Goal: Manage account settings

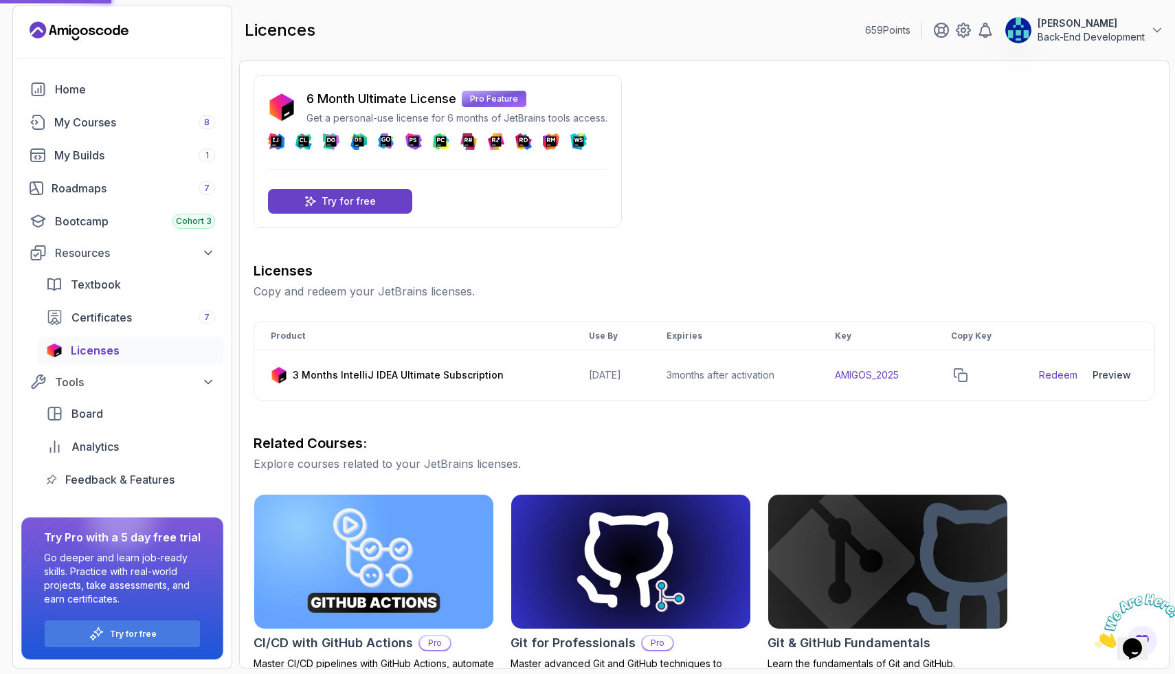
scroll to position [251, 0]
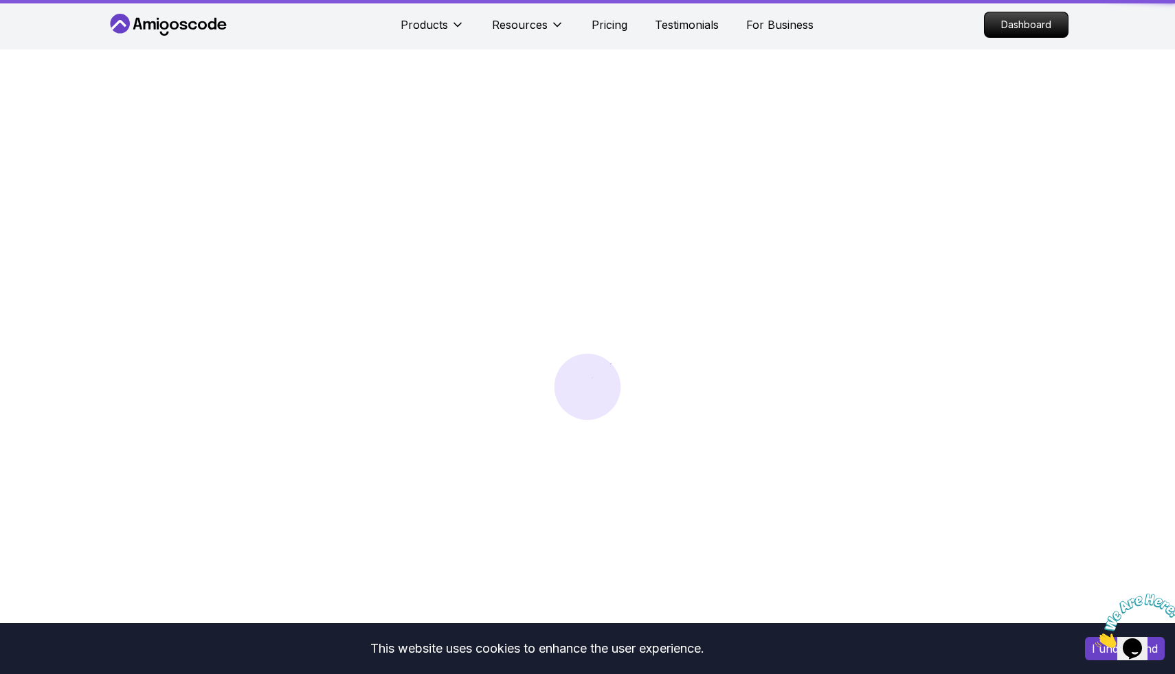
click at [1066, 37] on div "Dashboard" at bounding box center [1026, 25] width 85 height 26
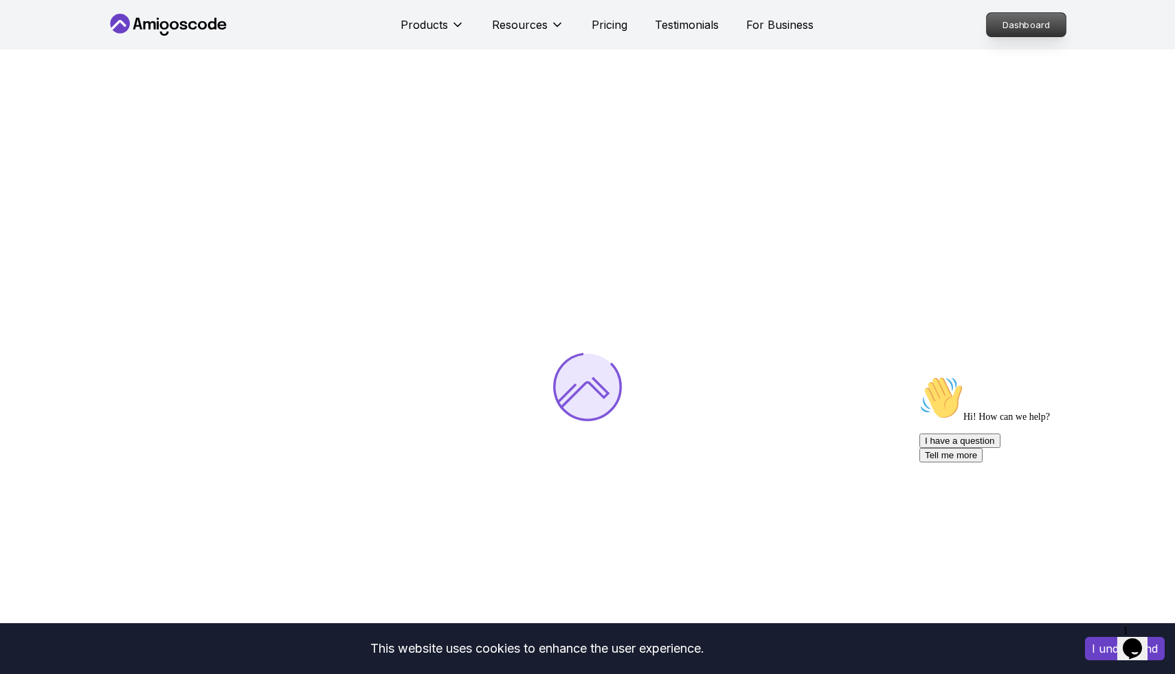
click at [1026, 22] on p "Dashboard" at bounding box center [1026, 24] width 79 height 23
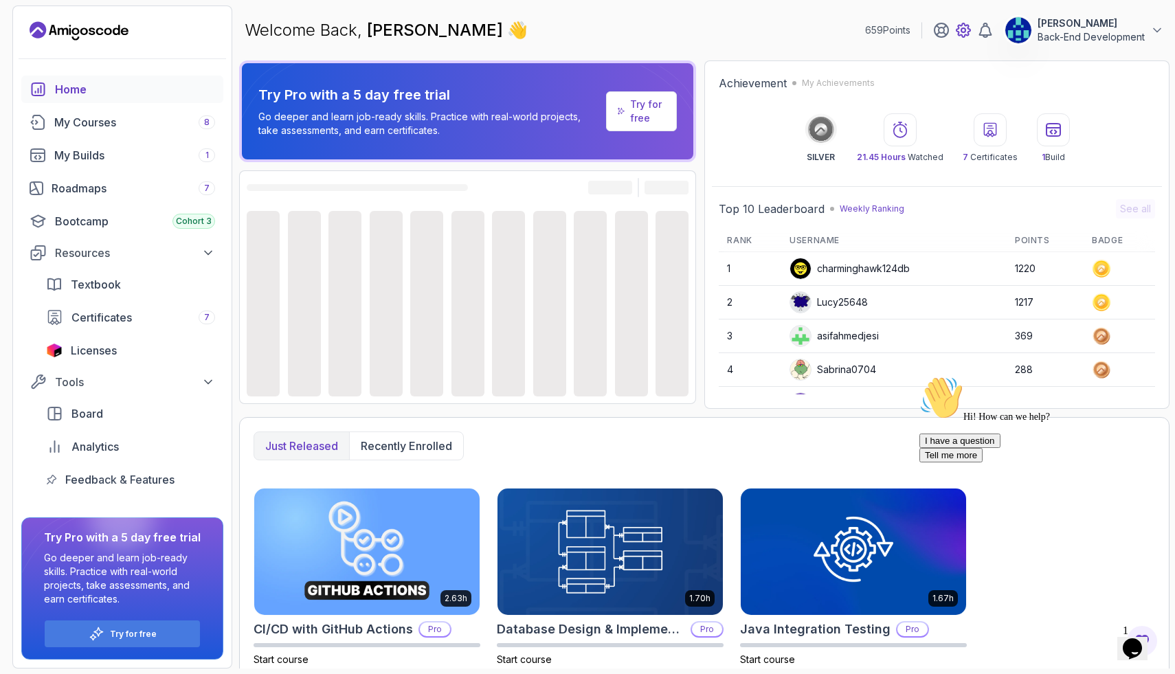
click at [966, 33] on icon at bounding box center [963, 30] width 16 height 16
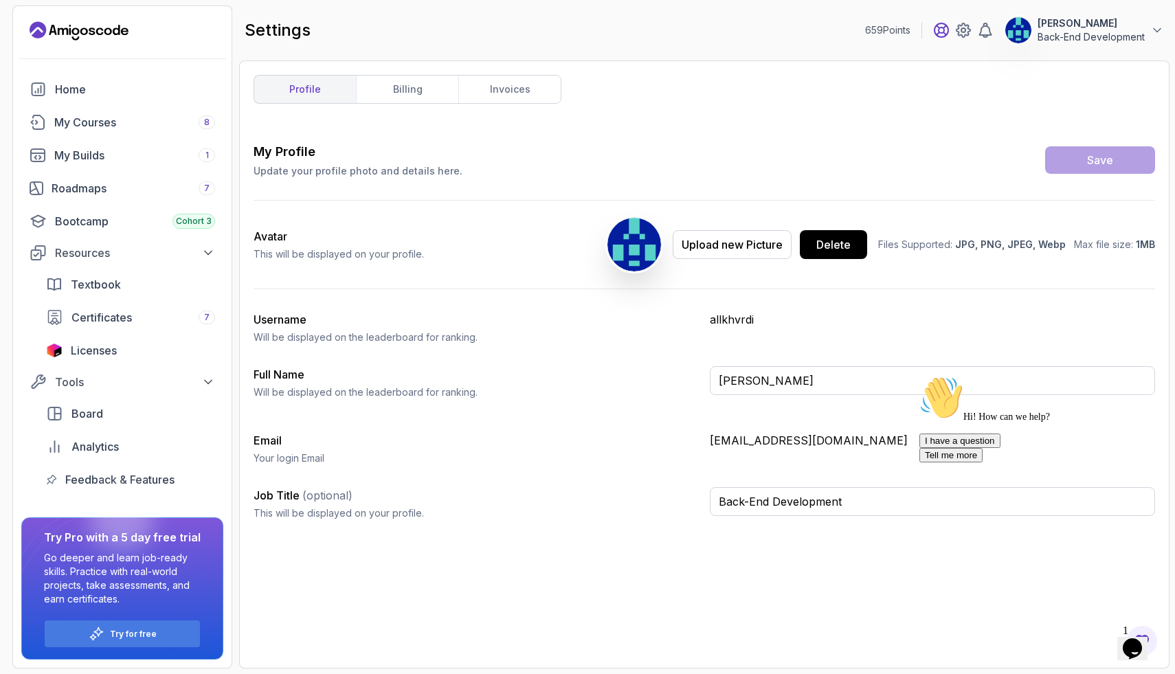
click at [942, 30] on icon at bounding box center [941, 30] width 16 height 16
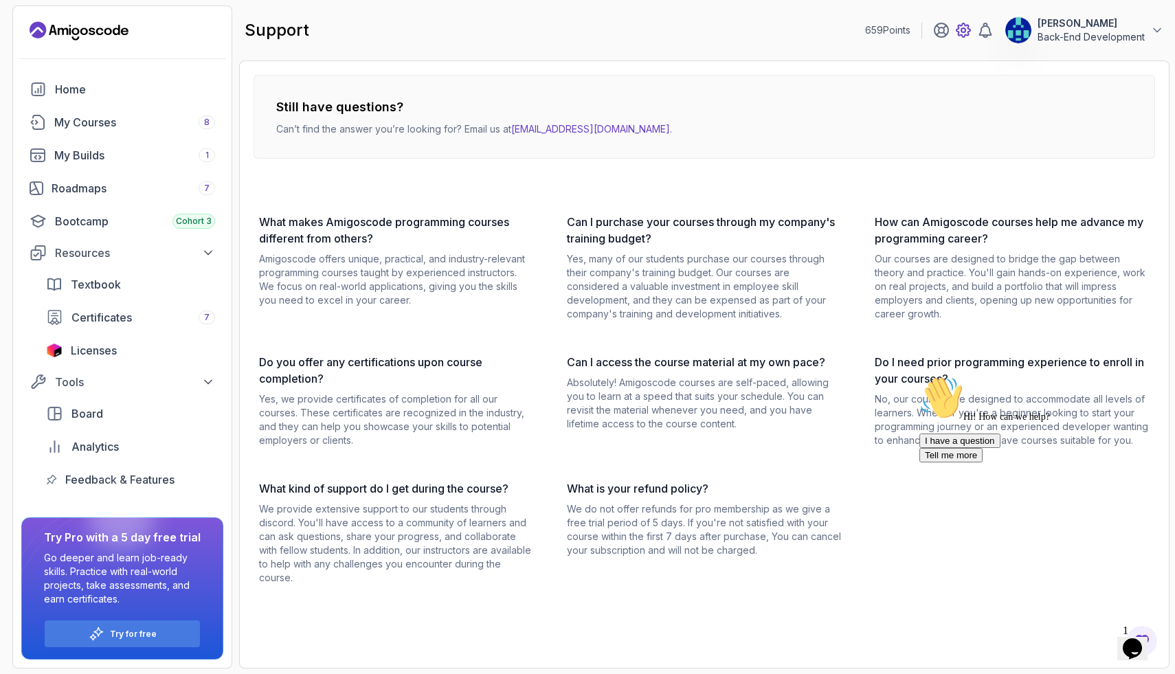
click at [956, 27] on icon at bounding box center [963, 30] width 16 height 16
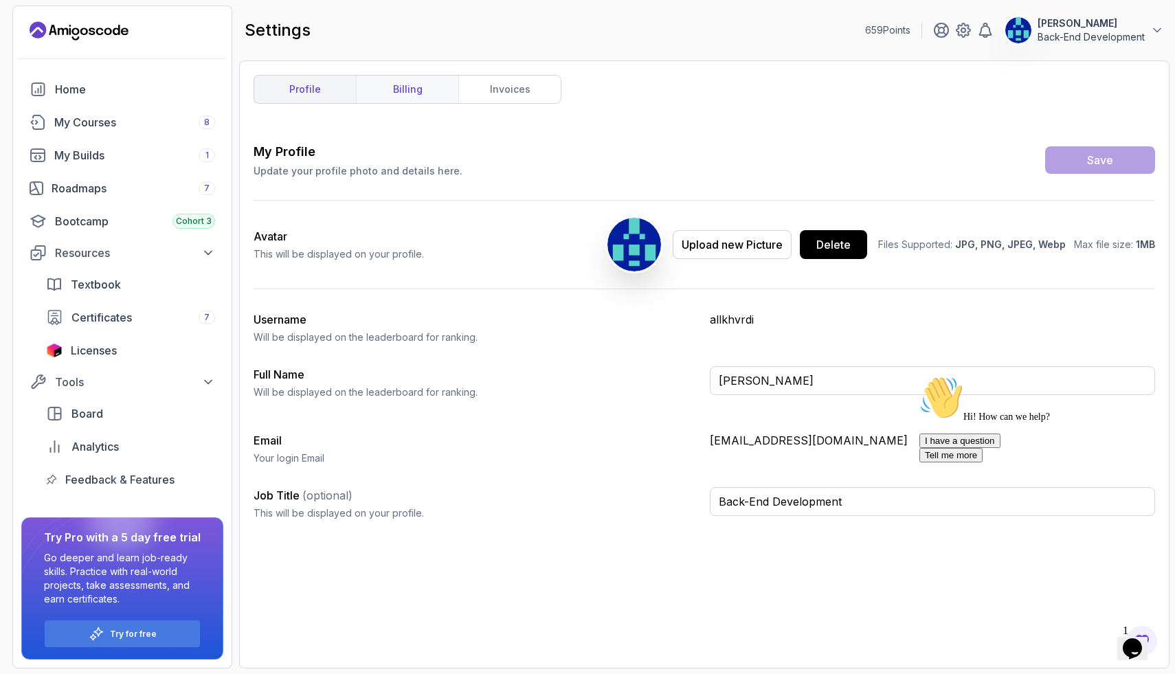
click at [407, 97] on link "billing" at bounding box center [407, 89] width 102 height 27
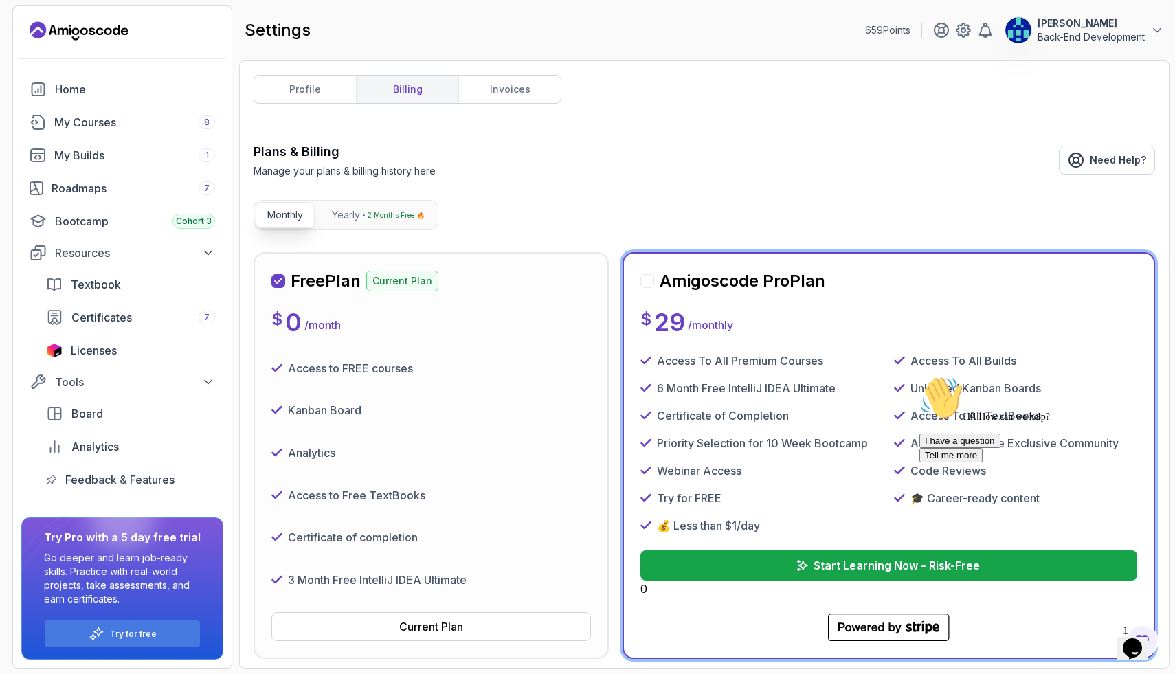
scroll to position [42, 0]
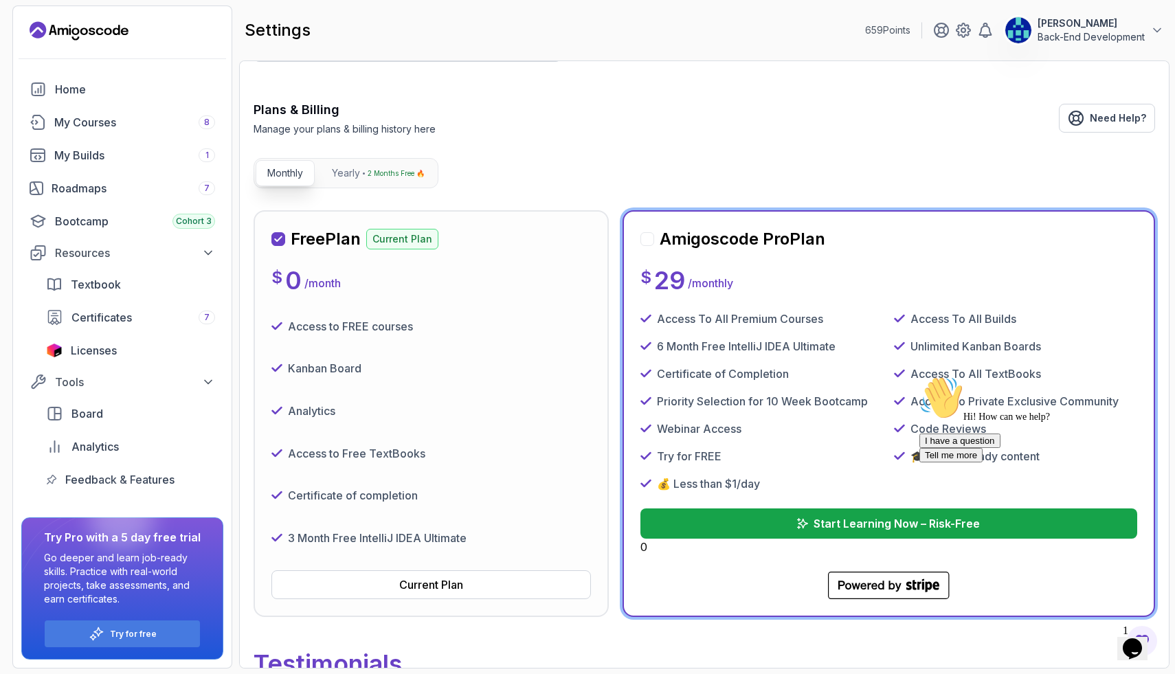
click at [652, 231] on div "Amigoscode Pro Plan" at bounding box center [732, 239] width 185 height 22
click at [649, 246] on div "Amigoscode Pro Plan" at bounding box center [732, 239] width 185 height 22
click at [479, 358] on div "Kanban Board" at bounding box center [430, 369] width 319 height 32
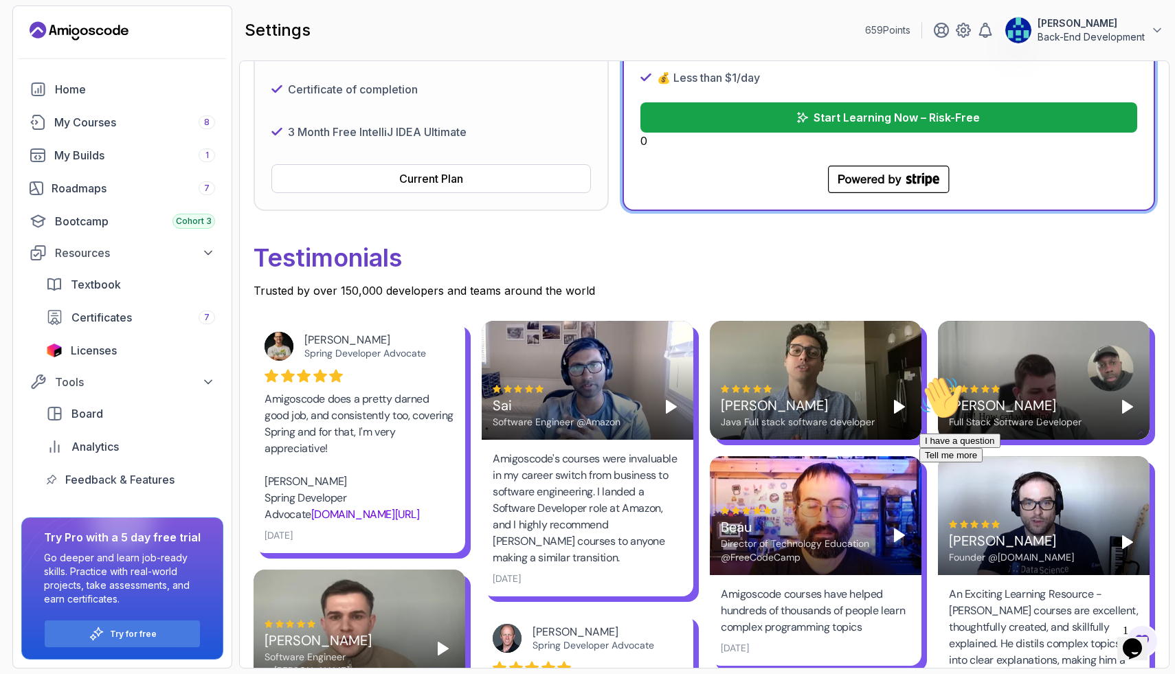
scroll to position [338, 0]
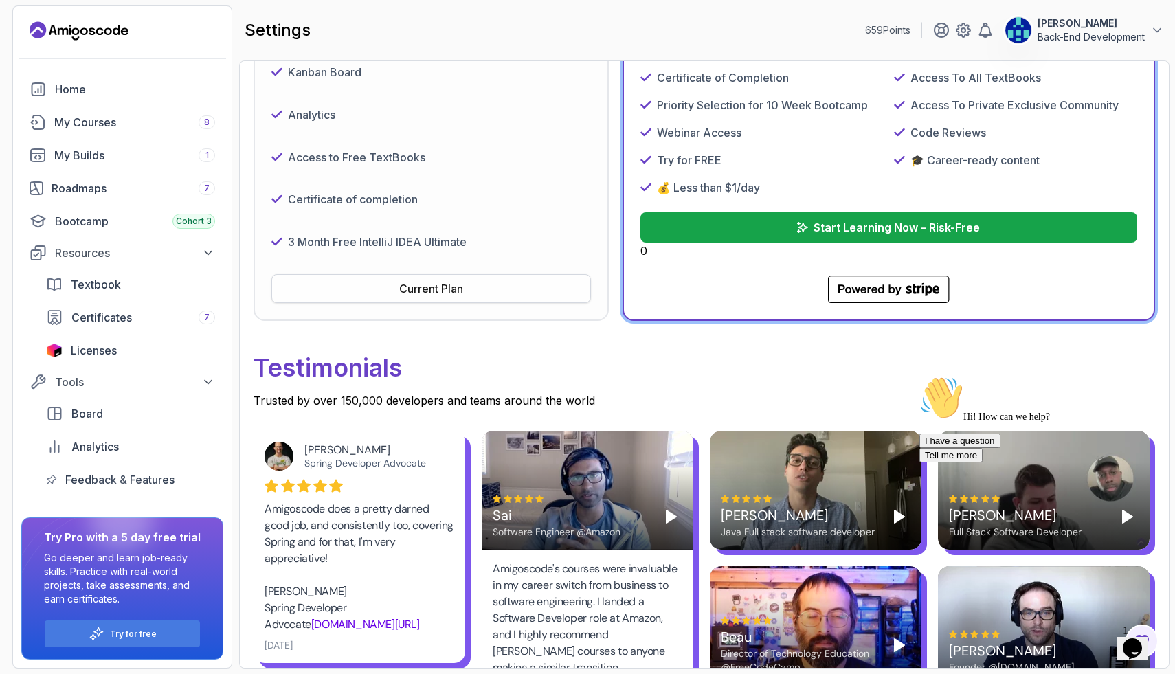
click at [486, 293] on button "Current Plan" at bounding box center [430, 288] width 319 height 29
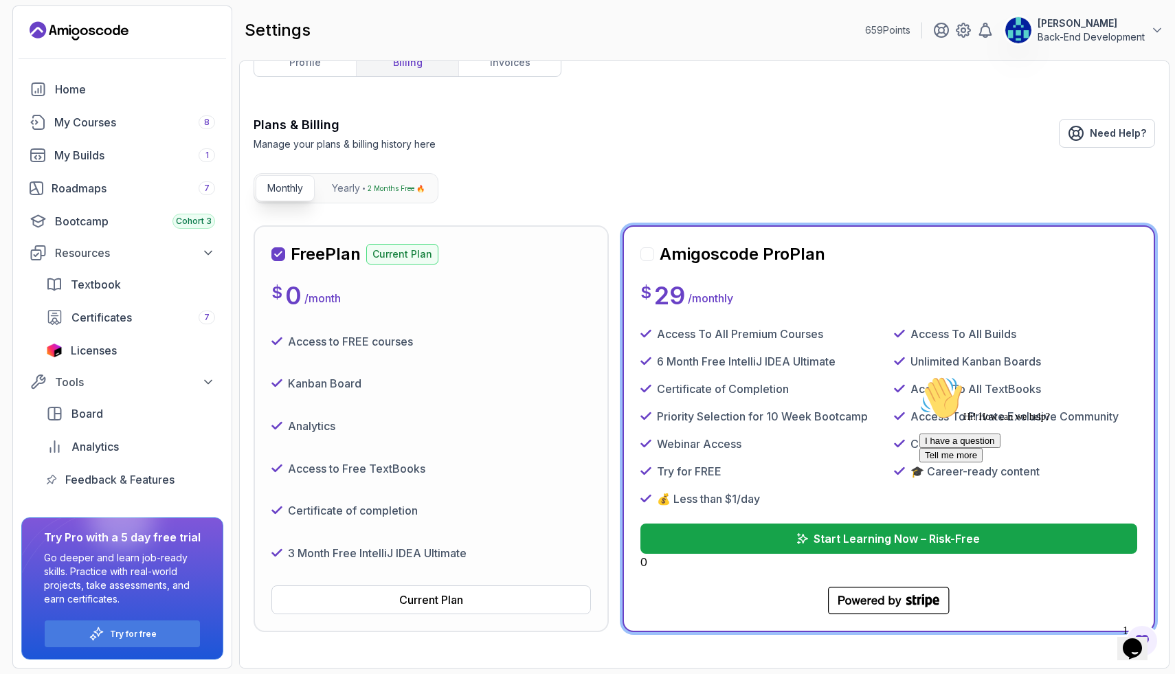
scroll to position [30, 0]
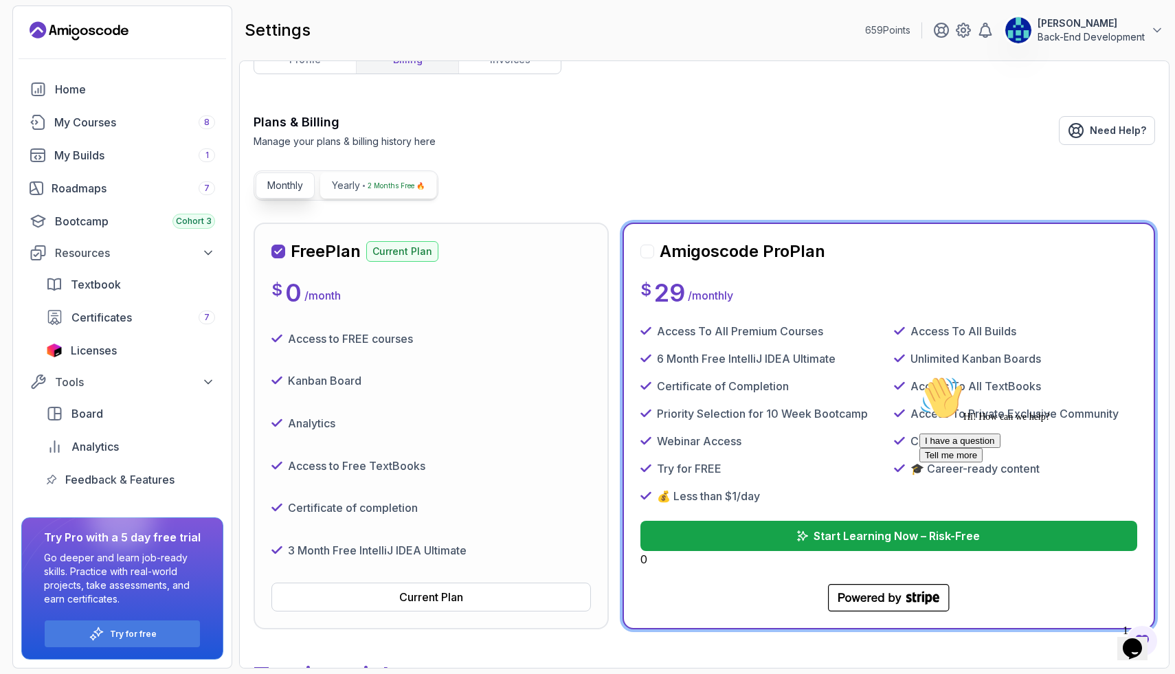
click at [347, 178] on button "Yearly 2 Months Free 🔥" at bounding box center [378, 185] width 116 height 26
click at [291, 188] on p "Monthly" at bounding box center [285, 186] width 36 height 14
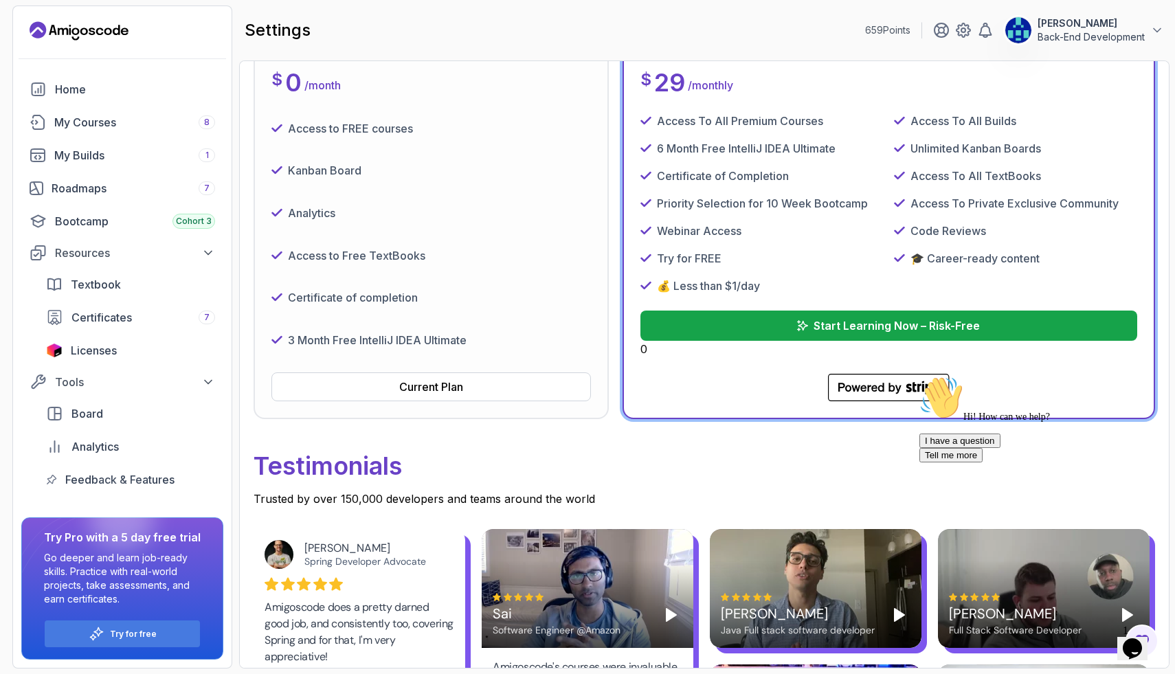
scroll to position [0, 0]
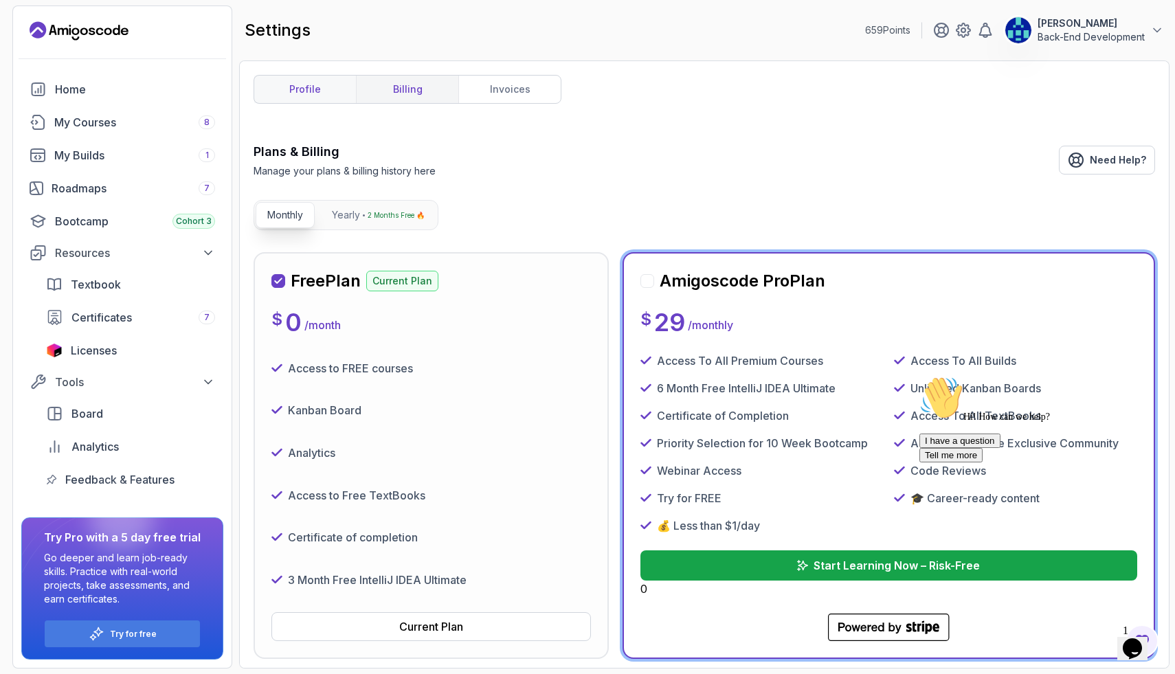
click at [283, 99] on link "profile" at bounding box center [305, 89] width 102 height 27
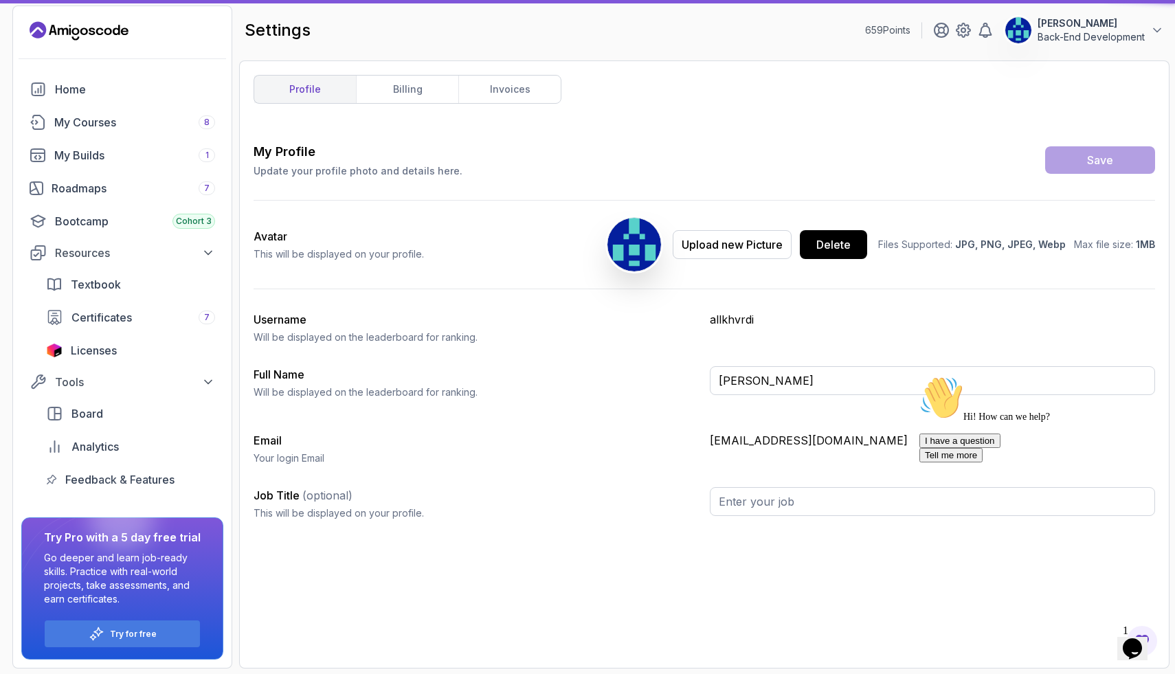
type input "Back-End Development"
